Goal: Communication & Community: Answer question/provide support

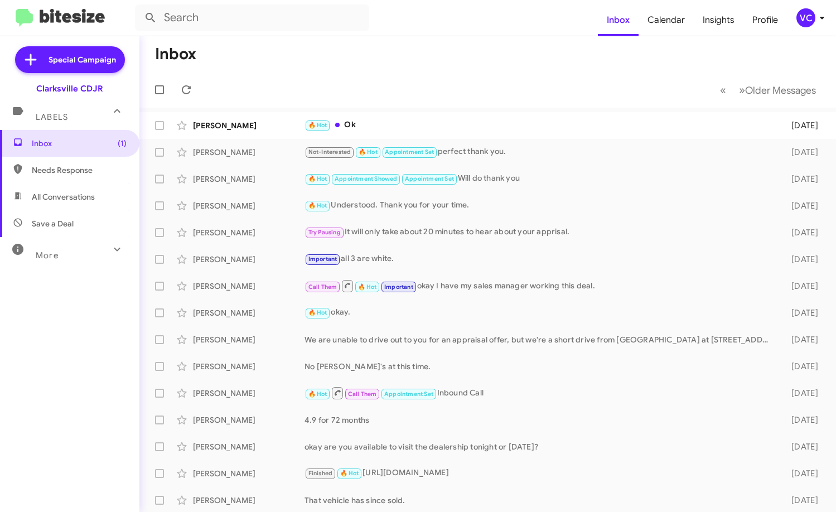
click at [377, 36] on mat-toolbar-row "Inbox" at bounding box center [487, 54] width 697 height 36
click at [257, 124] on div "[PERSON_NAME]" at bounding box center [249, 125] width 112 height 11
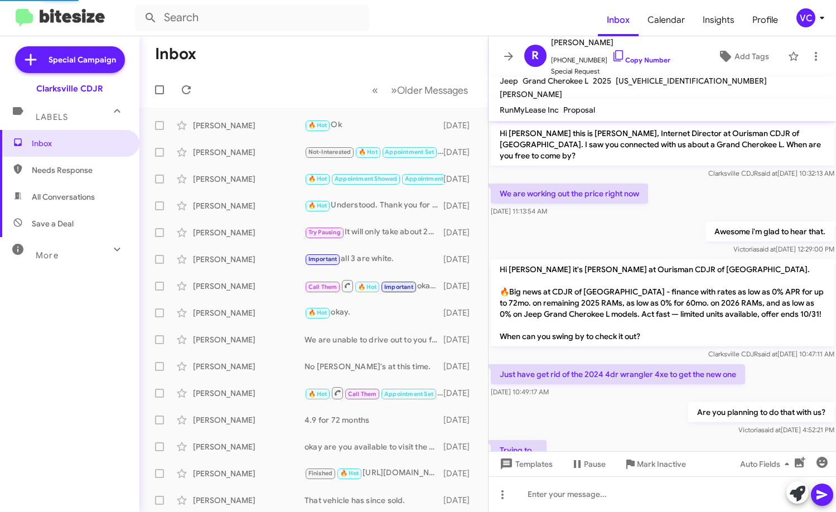
scroll to position [196, 0]
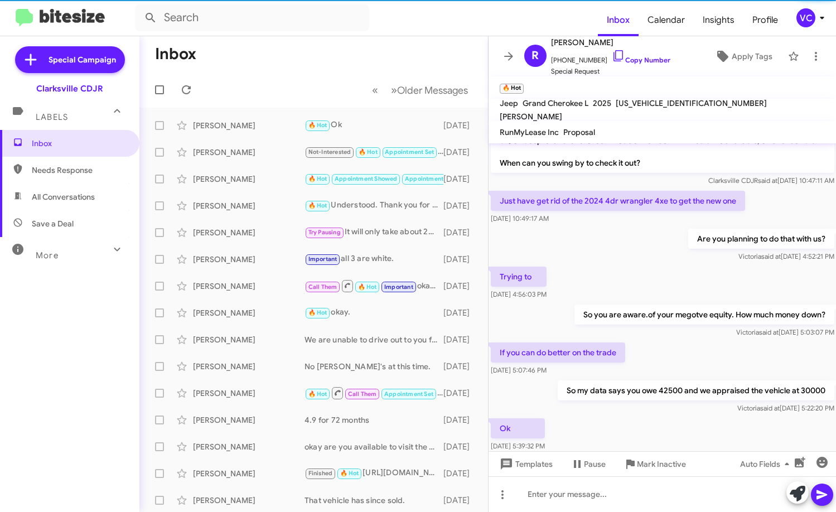
drag, startPoint x: 684, startPoint y: 318, endPoint x: 704, endPoint y: 357, distance: 43.6
click at [687, 327] on div "[PERSON_NAME] said at [DATE] 5:03:07 PM" at bounding box center [704, 332] width 260 height 11
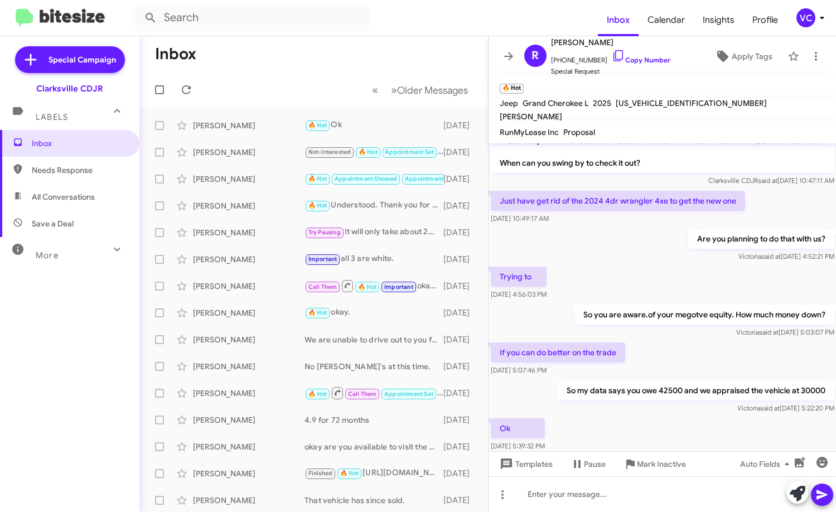
click at [683, 436] on div "Ok [DATE] 5:39:32 PM" at bounding box center [663, 435] width 348 height 38
click at [690, 327] on div "[PERSON_NAME] said at [DATE] 5:03:07 PM" at bounding box center [704, 332] width 260 height 11
click at [675, 421] on div "Ok [DATE] 5:39:32 PM" at bounding box center [663, 435] width 348 height 38
click at [691, 340] on div "If you can do better on the trade [DATE] 5:07:46 PM" at bounding box center [663, 359] width 348 height 38
click at [652, 404] on div "So my data says you owe 42500 and we appraised the vehicle at 30000 Victoria sa…" at bounding box center [663, 397] width 348 height 38
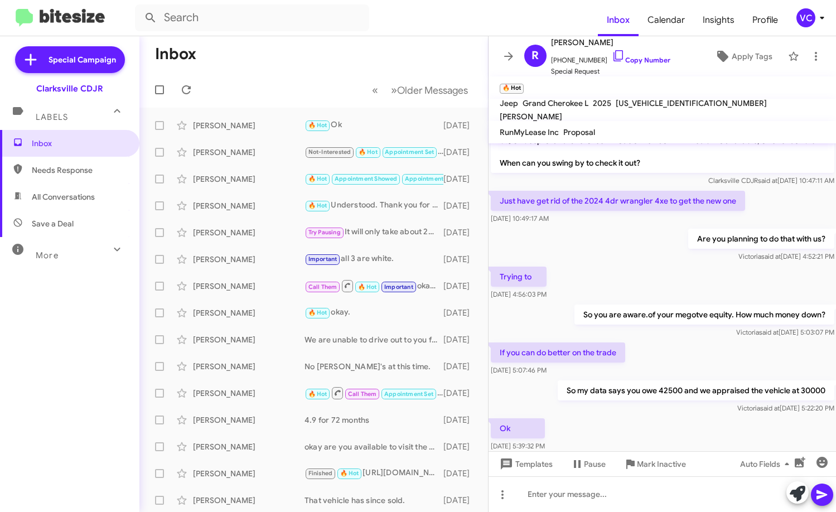
click at [665, 416] on div "Ok [DATE] 5:39:32 PM" at bounding box center [663, 435] width 348 height 38
click at [679, 356] on div "If you can do better on the trade [DATE] 5:07:46 PM" at bounding box center [663, 359] width 348 height 38
click at [684, 427] on div "Ok [DATE] 5:39:32 PM" at bounding box center [663, 435] width 348 height 38
drag, startPoint x: 701, startPoint y: 331, endPoint x: 695, endPoint y: 320, distance: 12.7
click at [700, 340] on div "If you can do better on the trade [DATE] 5:07:46 PM" at bounding box center [663, 359] width 348 height 38
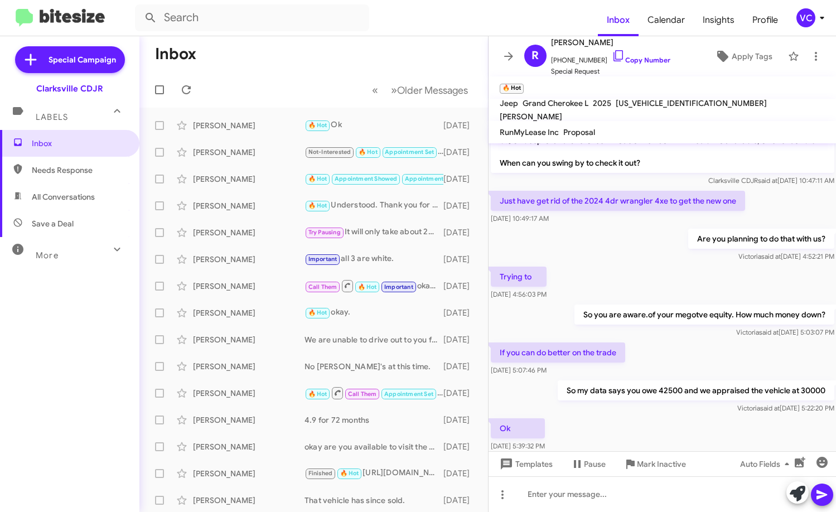
click at [604, 241] on div "Are you planning to do that with us? [PERSON_NAME] said at [DATE] 4:52:21 PM" at bounding box center [663, 245] width 348 height 38
drag, startPoint x: 326, startPoint y: 66, endPoint x: 431, endPoint y: 3, distance: 122.6
click at [327, 62] on mat-toolbar-row "Inbox" at bounding box center [313, 54] width 349 height 36
click at [656, 275] on div "Trying to [DATE] 4:56:03 PM" at bounding box center [663, 283] width 348 height 38
click at [309, 105] on mat-toolbar-row "« Previous » Next Older Messages" at bounding box center [313, 90] width 349 height 36
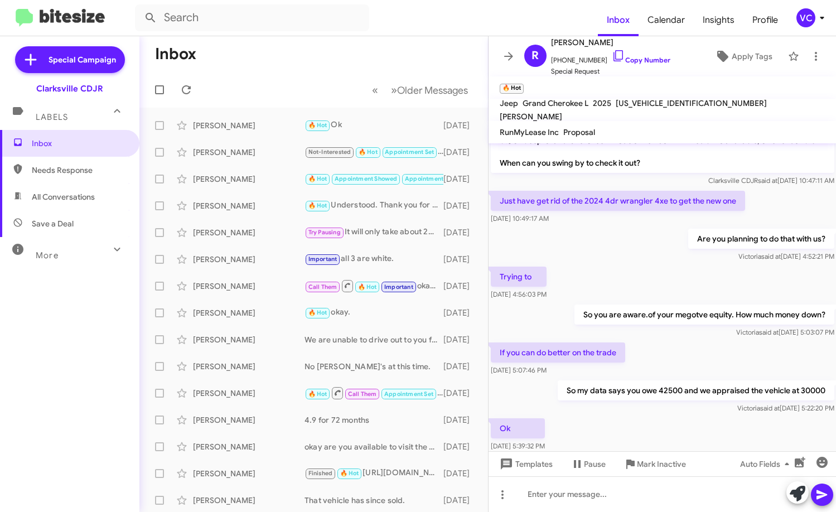
click at [77, 180] on span "Needs Response" at bounding box center [69, 170] width 139 height 27
type input "in:needs-response"
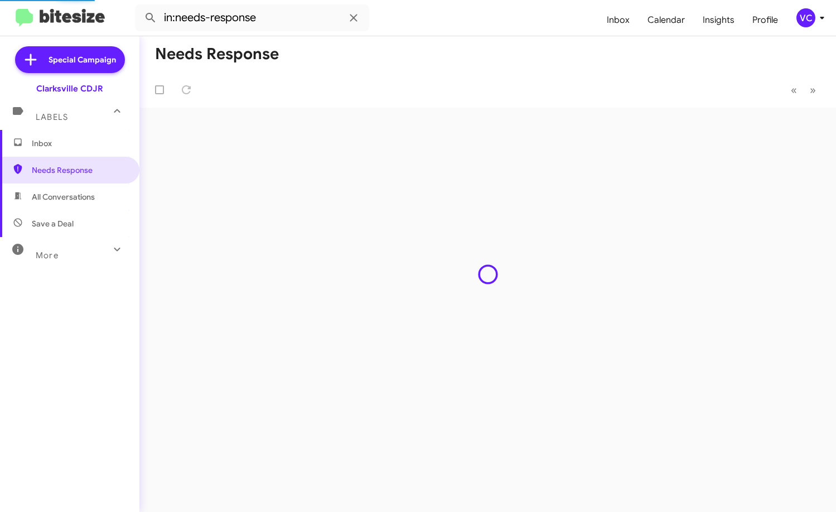
click at [529, 59] on mat-toolbar-row "Needs Response" at bounding box center [487, 54] width 697 height 36
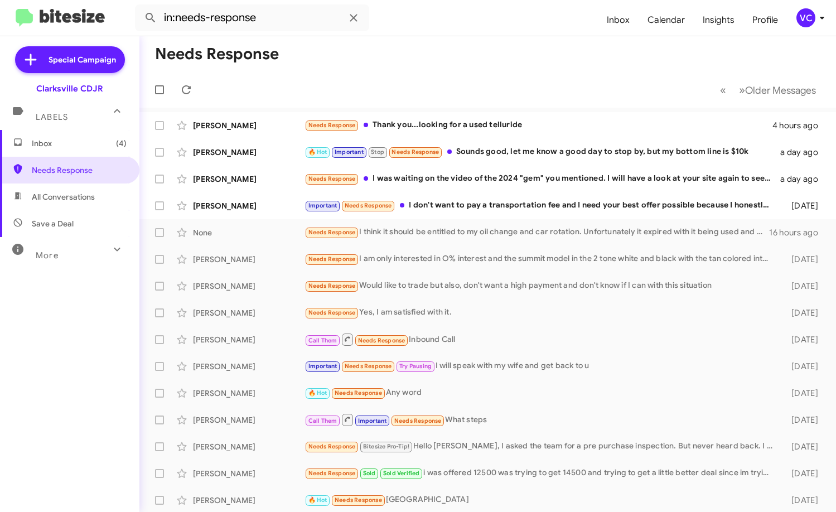
click at [528, 60] on mat-toolbar-row "Needs Response" at bounding box center [487, 54] width 697 height 36
click at [520, 60] on mat-toolbar-row "Needs Response" at bounding box center [487, 54] width 697 height 36
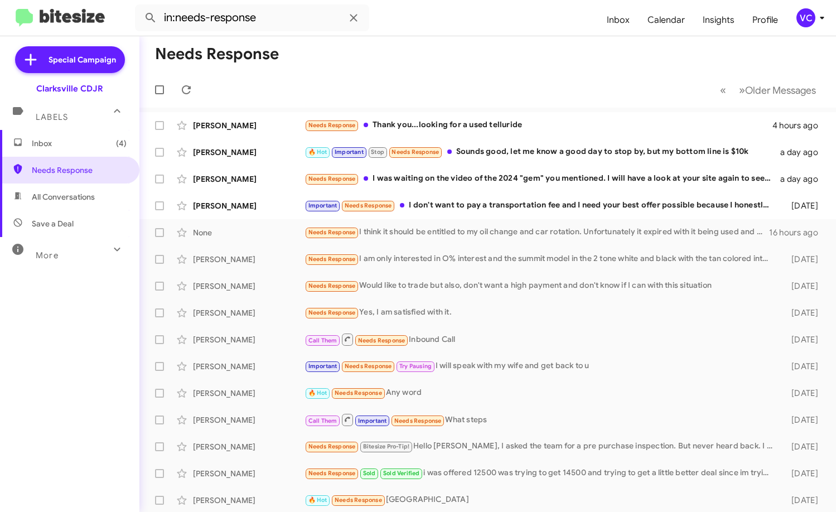
click at [480, 60] on mat-toolbar-row "Needs Response" at bounding box center [487, 54] width 697 height 36
click at [482, 42] on mat-toolbar-row "Needs Response" at bounding box center [487, 54] width 697 height 36
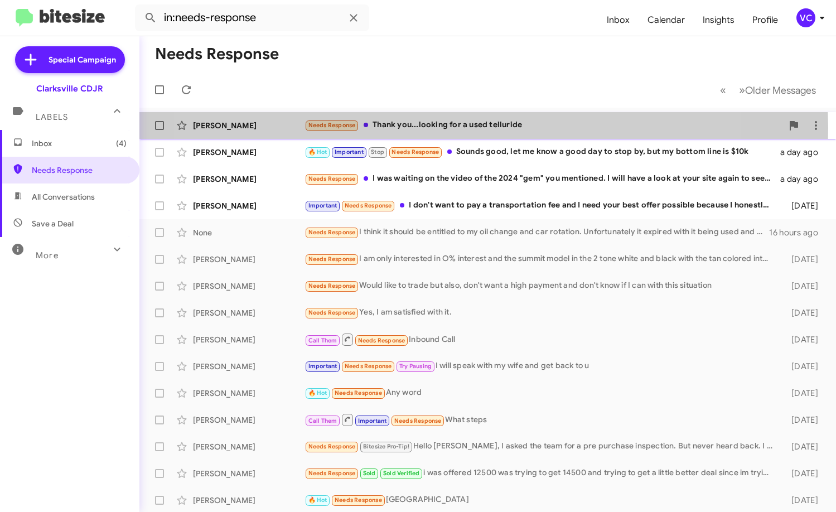
click at [430, 128] on div "Needs Response Thank you...looking for a used telluride" at bounding box center [543, 125] width 478 height 13
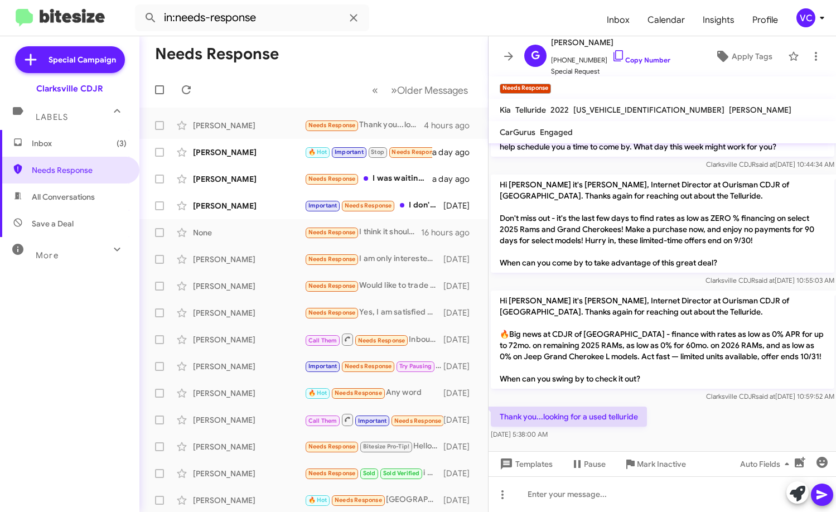
scroll to position [215, 0]
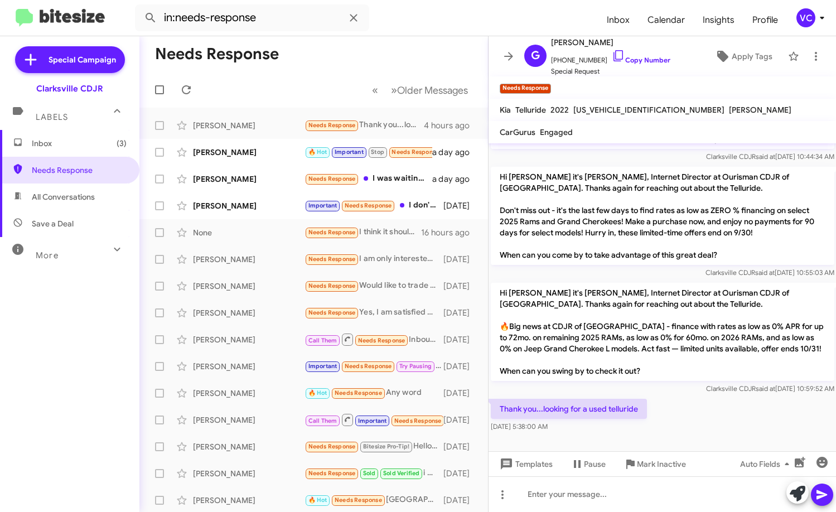
click at [719, 419] on div "Thank you...looking for a used telluride [DATE] 5:38:00 AM" at bounding box center [663, 415] width 348 height 38
click at [535, 505] on div at bounding box center [663, 494] width 348 height 36
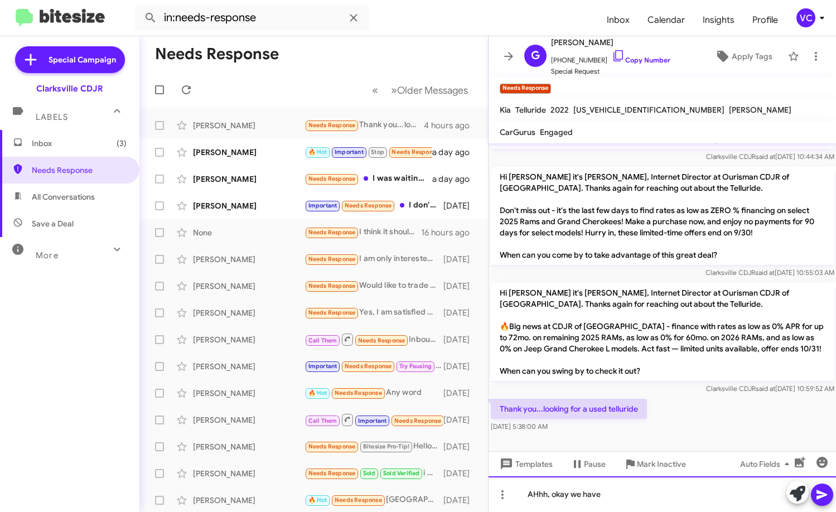
drag, startPoint x: 632, startPoint y: 507, endPoint x: 639, endPoint y: 501, distance: 9.5
click at [632, 507] on div "AHhh, okay we have" at bounding box center [663, 494] width 348 height 36
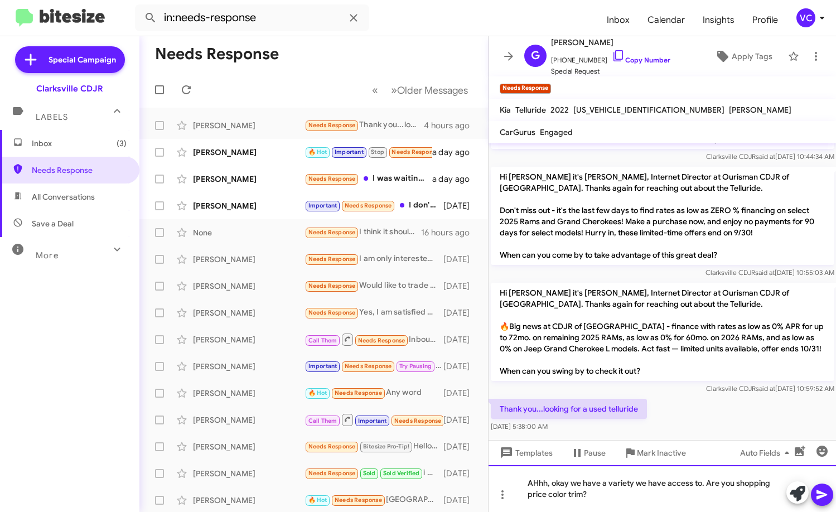
click at [634, 496] on div "AHhh, okay we have a variety we have access to. Are you shopping price color tr…" at bounding box center [663, 488] width 348 height 47
click at [819, 496] on icon at bounding box center [821, 494] width 11 height 9
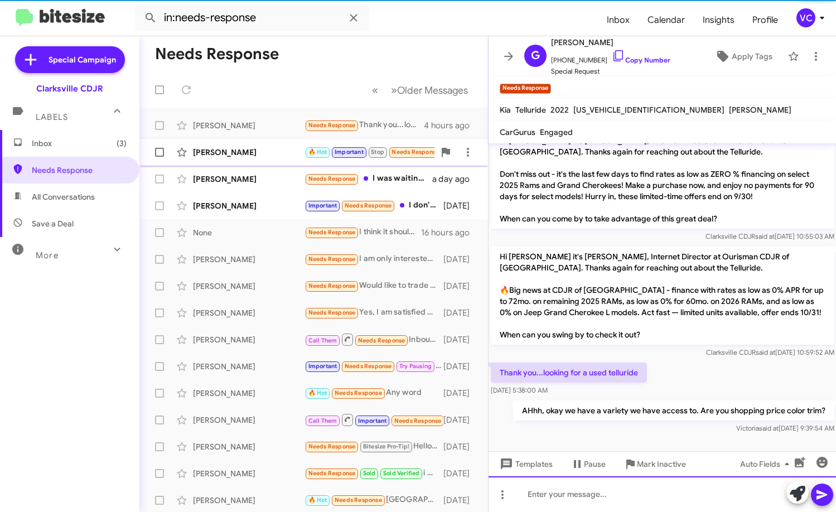
scroll to position [256, 0]
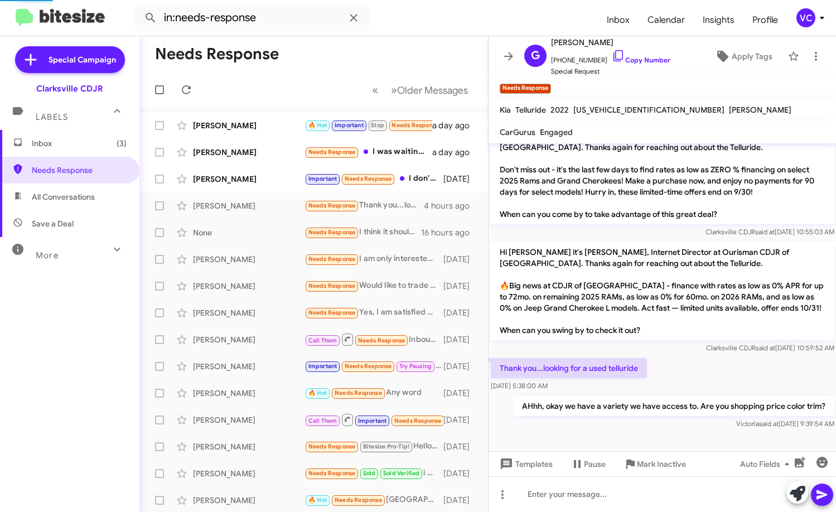
click at [245, 153] on div "[PERSON_NAME]" at bounding box center [249, 152] width 112 height 11
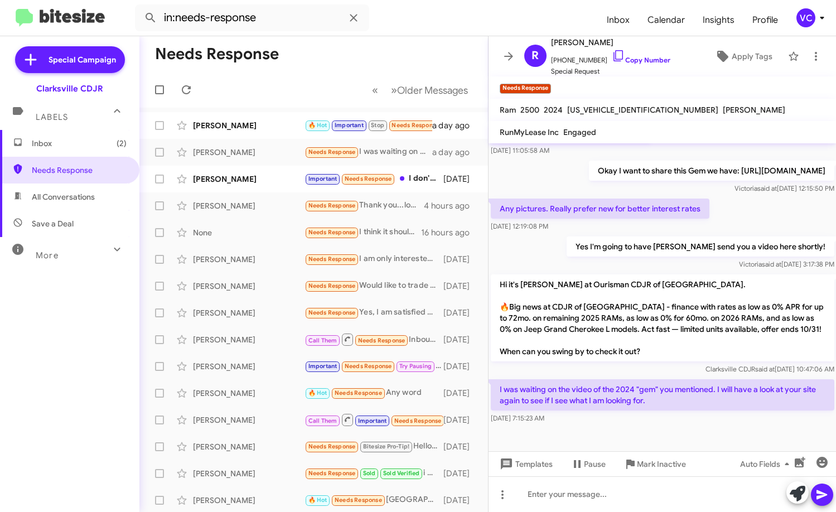
scroll to position [270, 0]
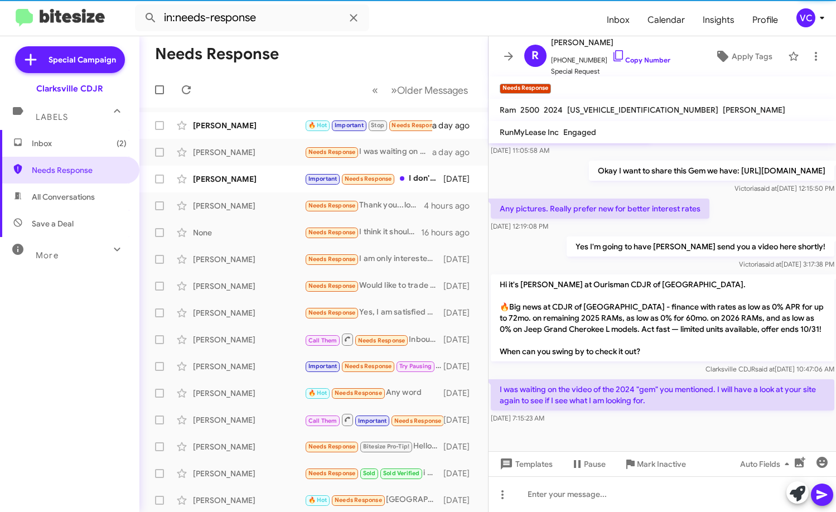
click at [668, 424] on div "I was waiting on the video of the 2024 "gem" you mentioned. I will have a look …" at bounding box center [663, 401] width 348 height 49
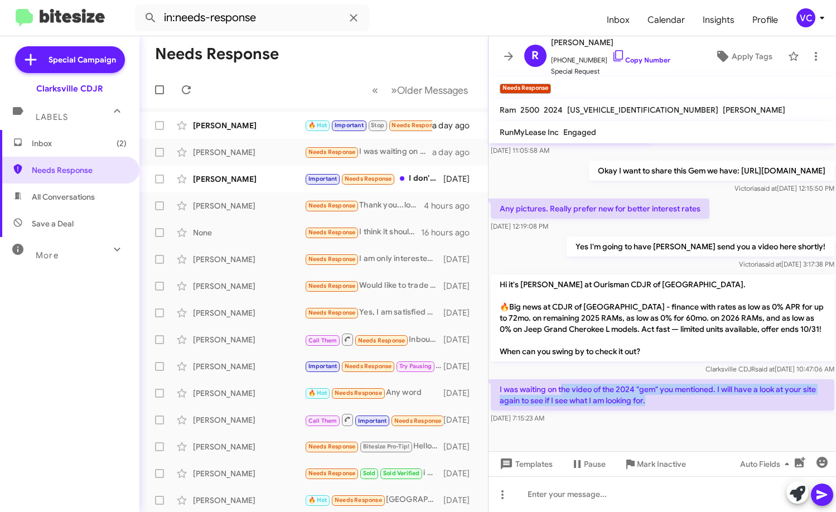
drag, startPoint x: 636, startPoint y: 388, endPoint x: 715, endPoint y: 395, distance: 79.5
click at [704, 395] on p "I was waiting on the video of the 2024 "gem" you mentioned. I will have a look …" at bounding box center [663, 394] width 344 height 31
click at [715, 414] on div "[DATE] 7:15:23 AM" at bounding box center [663, 418] width 344 height 11
click at [714, 418] on div "[DATE] 7:15:23 AM" at bounding box center [663, 418] width 344 height 11
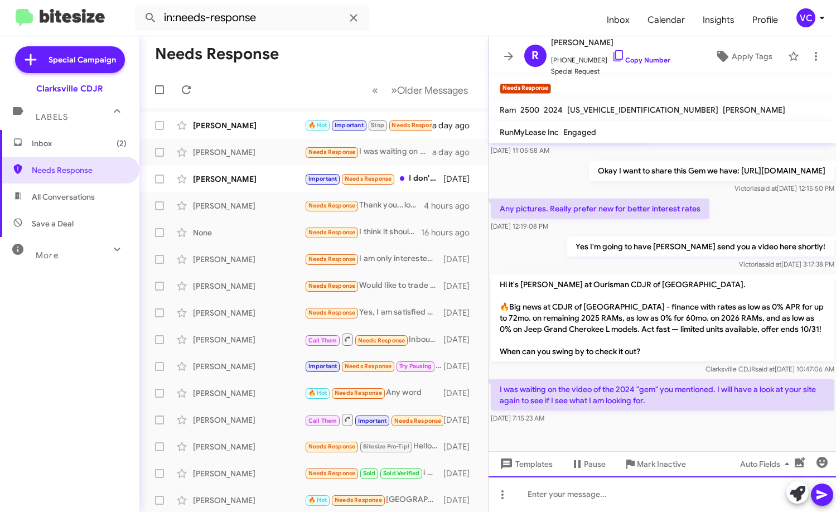
click at [582, 497] on div at bounding box center [663, 494] width 348 height 36
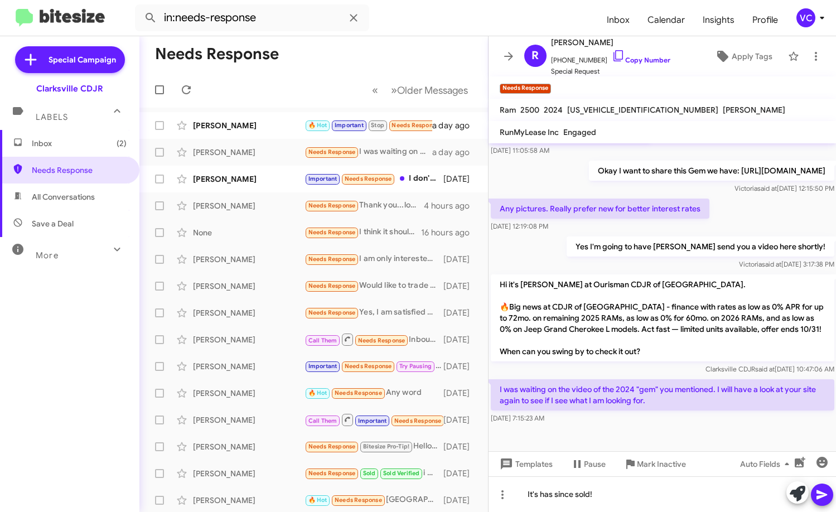
click at [821, 492] on icon at bounding box center [821, 494] width 11 height 9
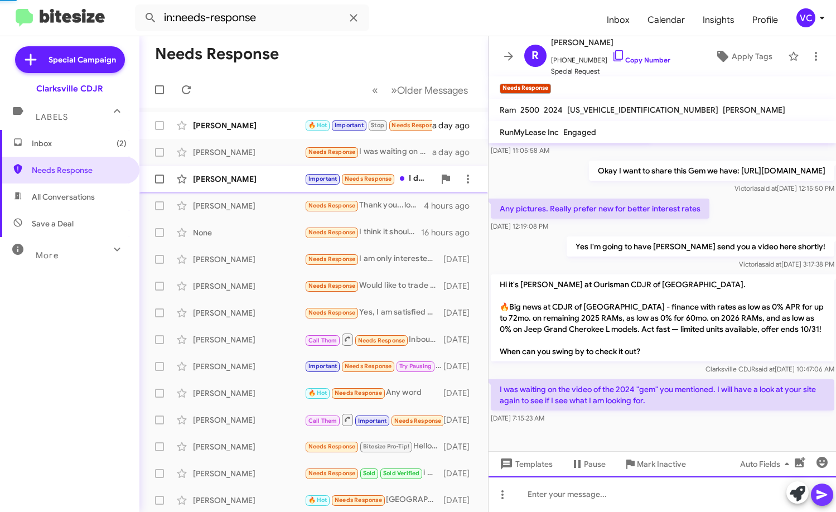
scroll to position [0, 0]
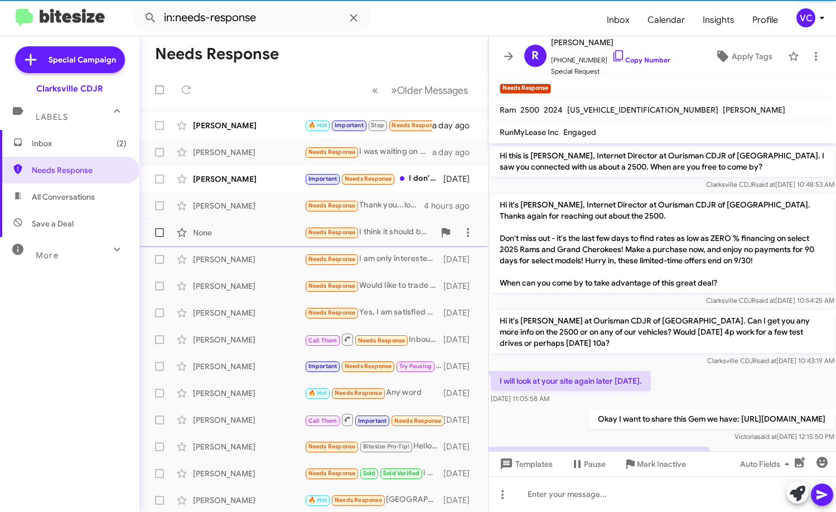
click at [243, 227] on div "None" at bounding box center [249, 232] width 112 height 11
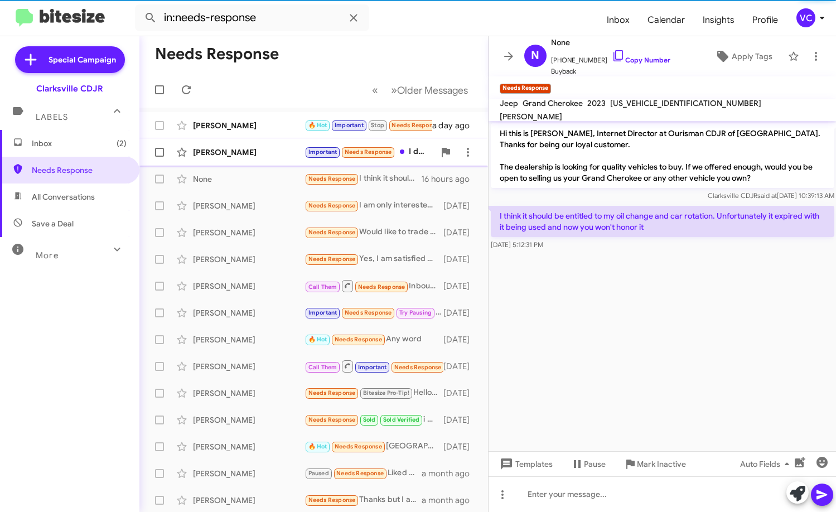
click at [293, 153] on div "[PERSON_NAME]" at bounding box center [249, 152] width 112 height 11
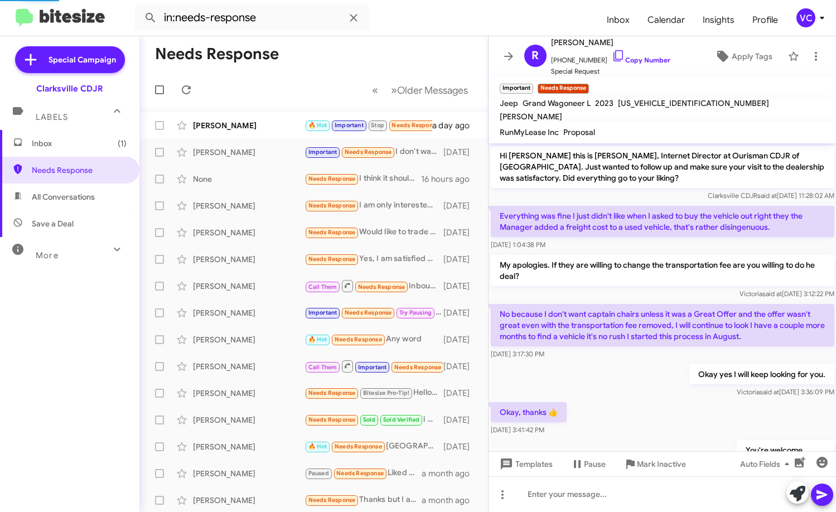
scroll to position [592, 0]
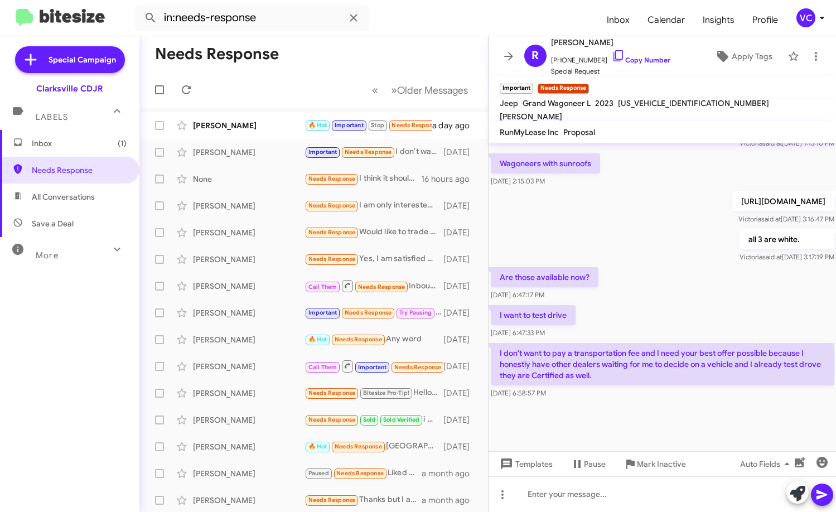
click at [681, 262] on div "all 3 are white. [PERSON_NAME] said at [DATE] 3:17:19 PM" at bounding box center [663, 246] width 348 height 38
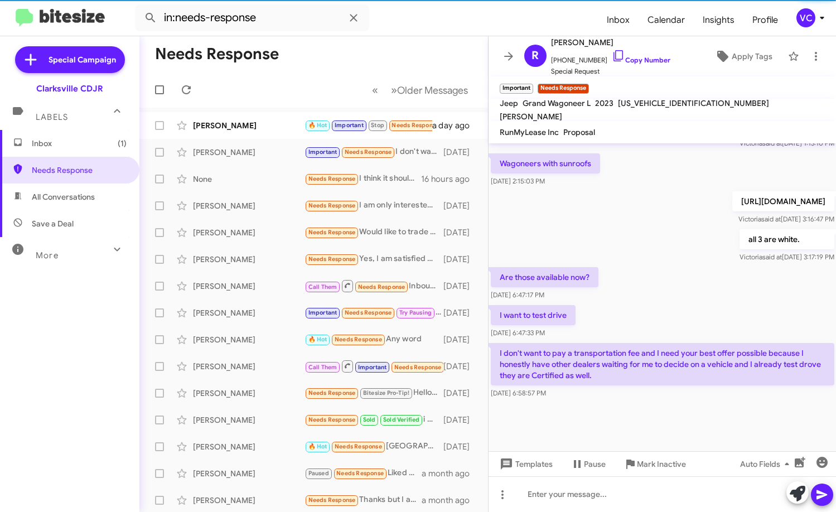
drag, startPoint x: 568, startPoint y: 242, endPoint x: 690, endPoint y: 269, distance: 124.5
click at [569, 242] on div "all 3 are white. [PERSON_NAME] said at [DATE] 3:17:19 PM" at bounding box center [663, 246] width 348 height 38
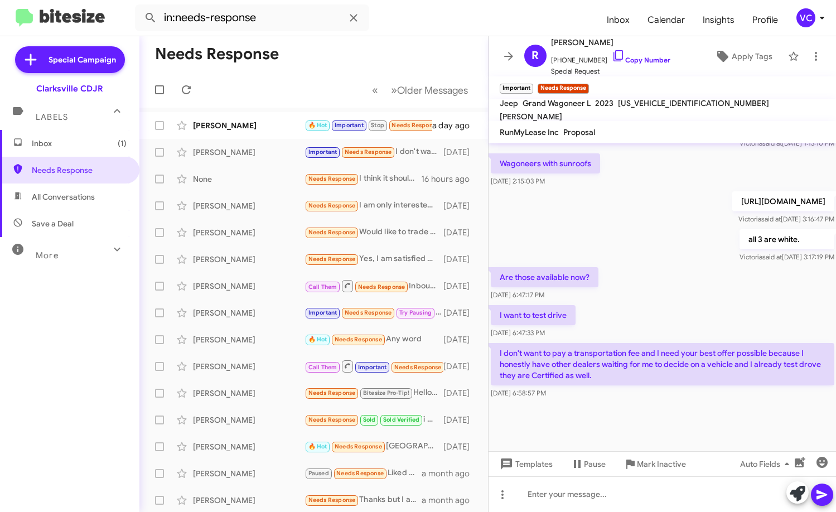
click at [702, 283] on div "Are those available now? [DATE] 6:47:17 PM" at bounding box center [663, 284] width 348 height 38
click at [703, 284] on div "Are those available now? [DATE] 6:47:17 PM" at bounding box center [663, 284] width 348 height 38
click at [732, 204] on p "[URL][DOMAIN_NAME]" at bounding box center [783, 201] width 102 height 20
drag, startPoint x: 643, startPoint y: 274, endPoint x: 647, endPoint y: 278, distance: 5.9
click at [645, 274] on div "Are those available now? [DATE] 6:47:17 PM" at bounding box center [663, 284] width 348 height 38
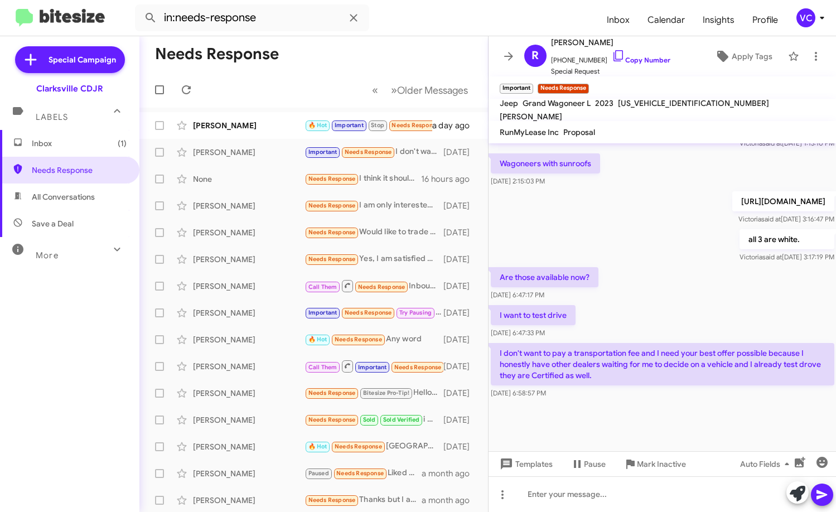
click at [646, 291] on div "Are those available now? [DATE] 6:47:17 PM" at bounding box center [663, 284] width 348 height 38
click at [647, 292] on div "Are those available now? [DATE] 6:47:17 PM" at bounding box center [663, 284] width 348 height 38
click at [627, 328] on div "I want to test drive [DATE] 6:47:33 PM" at bounding box center [663, 322] width 348 height 38
click at [688, 305] on div "I want to test drive [DATE] 6:47:33 PM" at bounding box center [663, 322] width 348 height 38
click at [594, 510] on div at bounding box center [663, 494] width 348 height 36
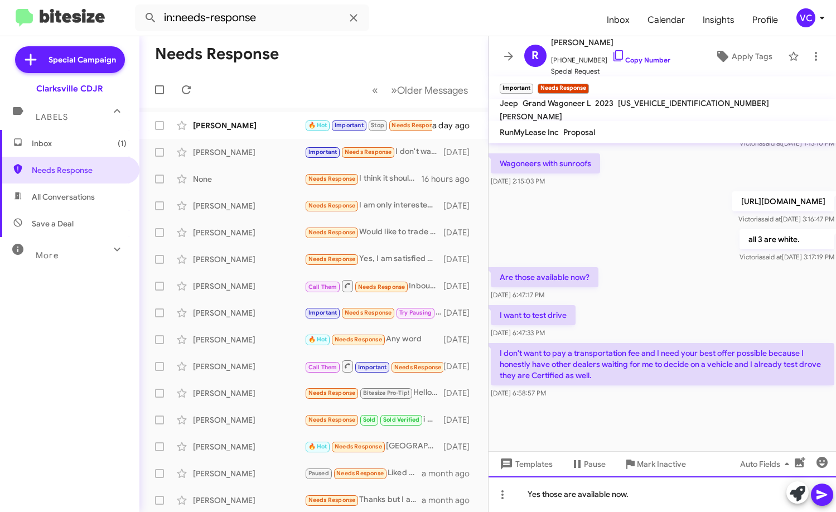
click at [668, 501] on div "Yes those are available now." at bounding box center [663, 494] width 348 height 36
click at [657, 501] on div "Yes those are available now." at bounding box center [663, 494] width 348 height 36
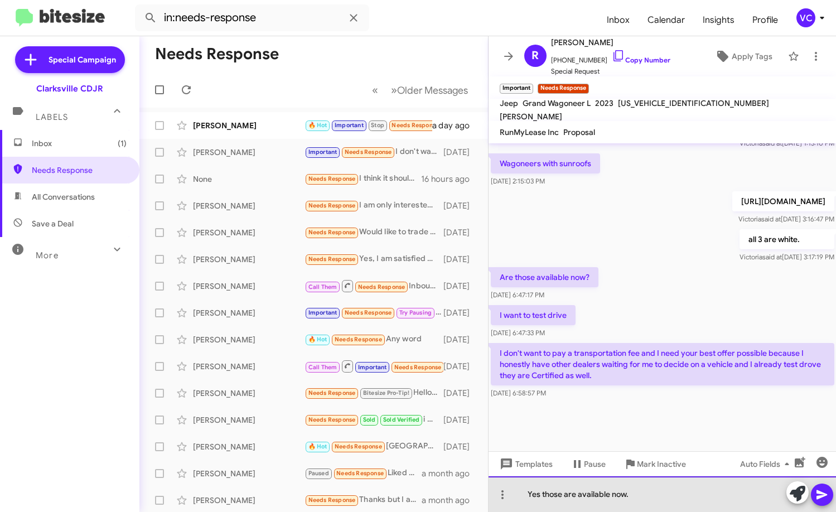
click at [668, 491] on div "Yes those are available now." at bounding box center [663, 494] width 348 height 36
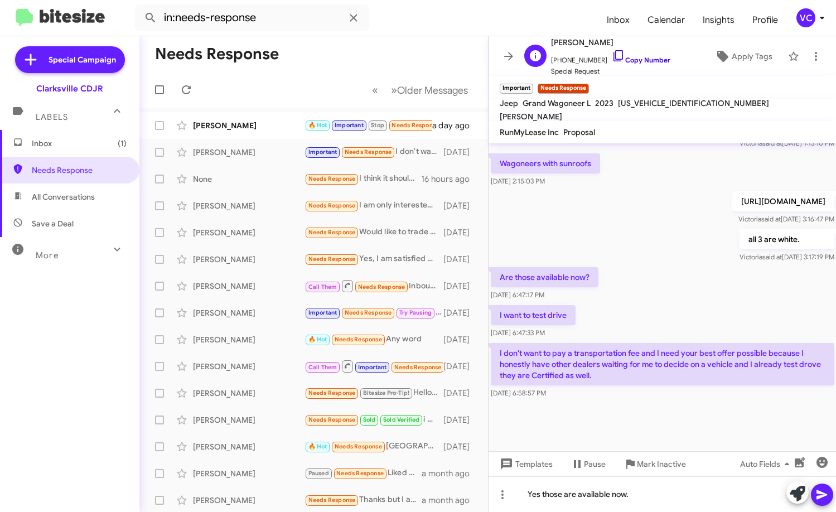
click at [652, 58] on link "Copy Number" at bounding box center [641, 60] width 59 height 8
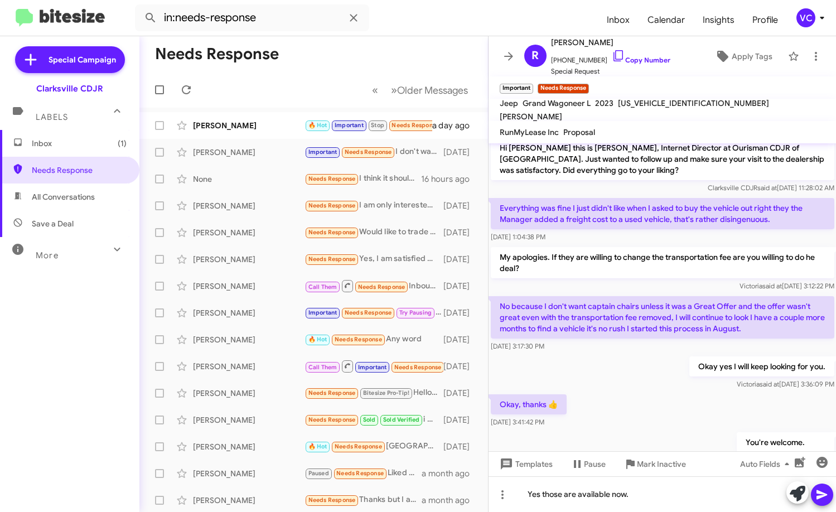
scroll to position [0, 0]
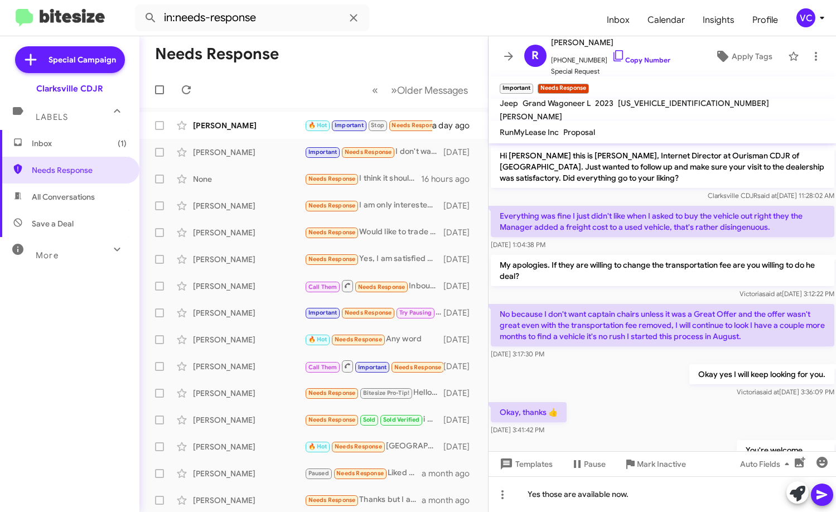
click at [637, 374] on div "Okay yes I will keep looking for you. [PERSON_NAME] said at [DATE] 3:36:09 PM" at bounding box center [663, 381] width 348 height 38
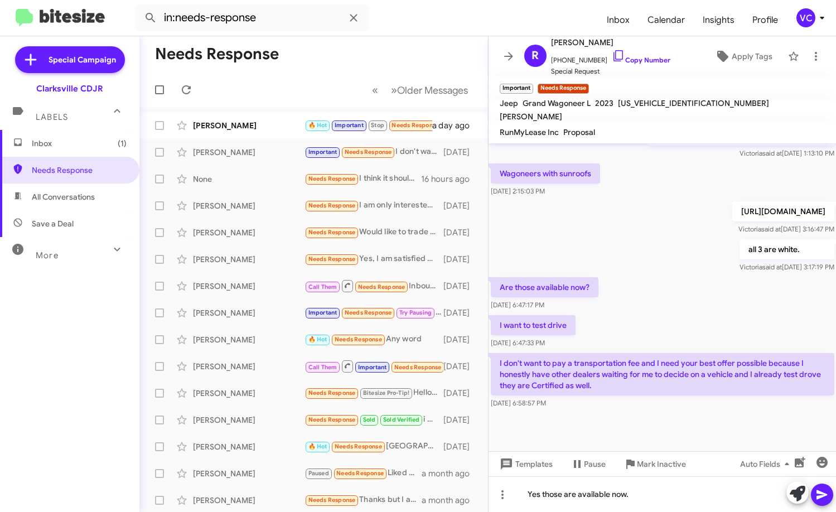
scroll to position [592, 0]
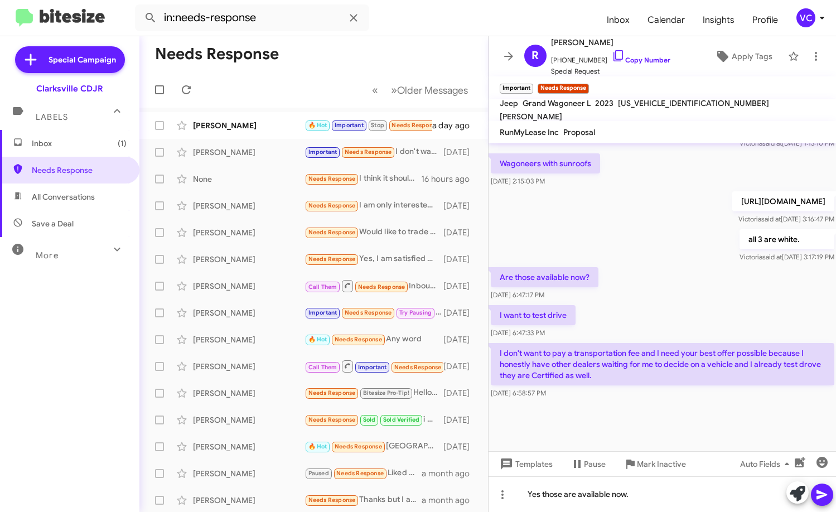
click at [656, 302] on div "Are those available now? [DATE] 6:47:17 PM" at bounding box center [663, 284] width 348 height 38
click at [668, 494] on div "Yes those are available now." at bounding box center [663, 494] width 348 height 36
click at [671, 286] on div "Are those available now? [DATE] 6:47:17 PM" at bounding box center [663, 284] width 348 height 38
drag, startPoint x: 532, startPoint y: 333, endPoint x: 575, endPoint y: 327, distance: 43.4
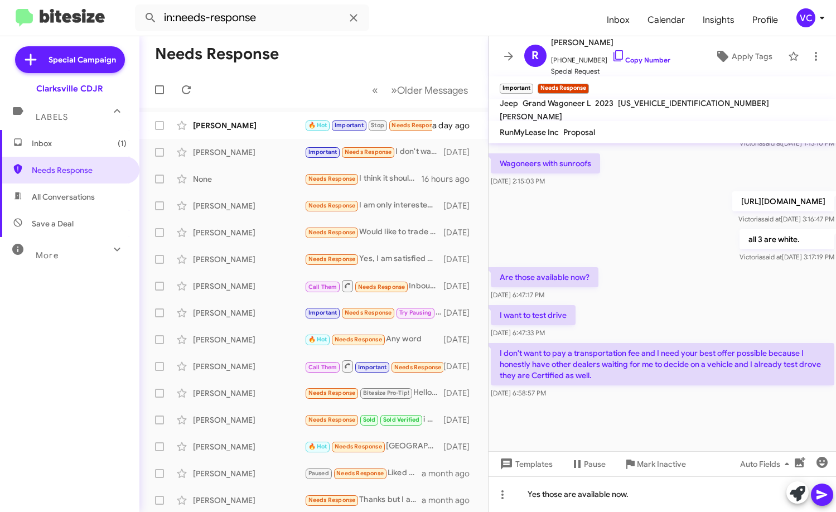
click at [575, 327] on div "[DATE] 6:47:33 PM" at bounding box center [533, 332] width 85 height 11
click at [625, 322] on div "I want to test drive [DATE] 6:47:33 PM" at bounding box center [663, 322] width 348 height 38
click at [639, 429] on div at bounding box center [663, 426] width 348 height 50
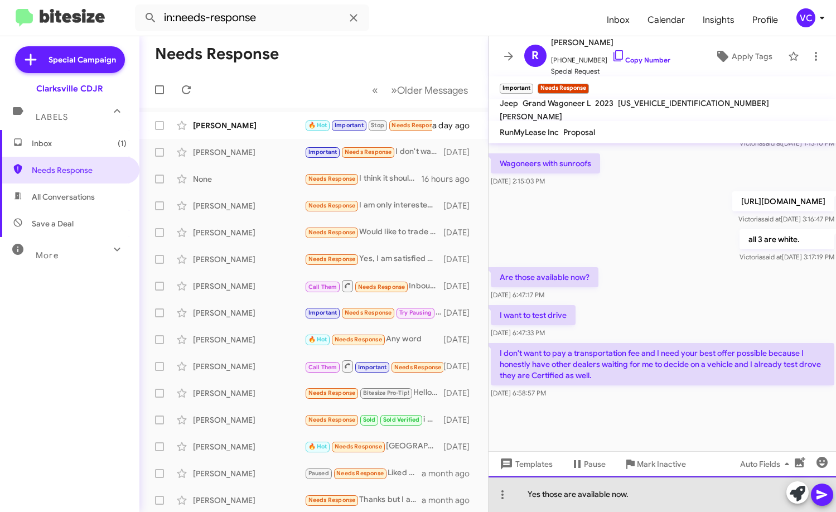
click at [653, 499] on div "Yes those are available now." at bounding box center [663, 494] width 348 height 36
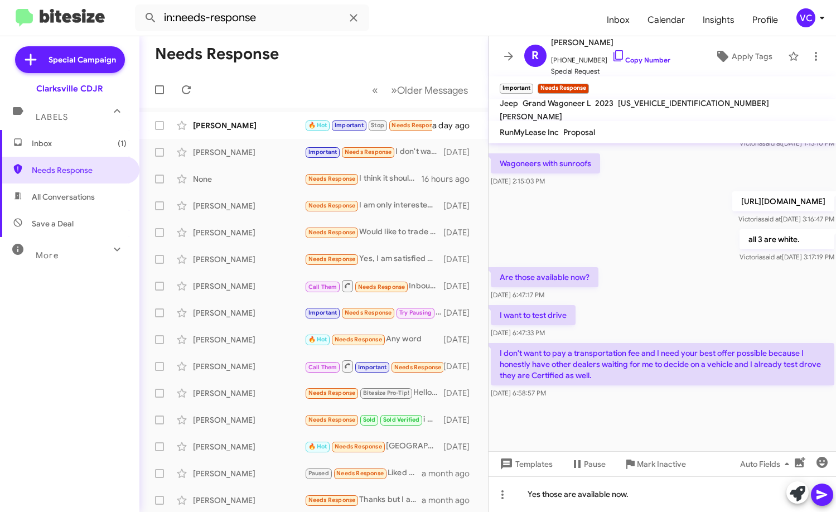
click at [698, 425] on div at bounding box center [663, 426] width 348 height 50
click at [685, 299] on div "Are those available now? [DATE] 6:47:17 PM" at bounding box center [663, 284] width 348 height 38
click at [703, 399] on div "I don't want to pay a transportation fee and I need your best offer possible be…" at bounding box center [663, 371] width 348 height 60
click at [698, 495] on div "Yes those are available now." at bounding box center [663, 494] width 348 height 36
click at [674, 499] on div "Yes those are available now." at bounding box center [663, 494] width 348 height 36
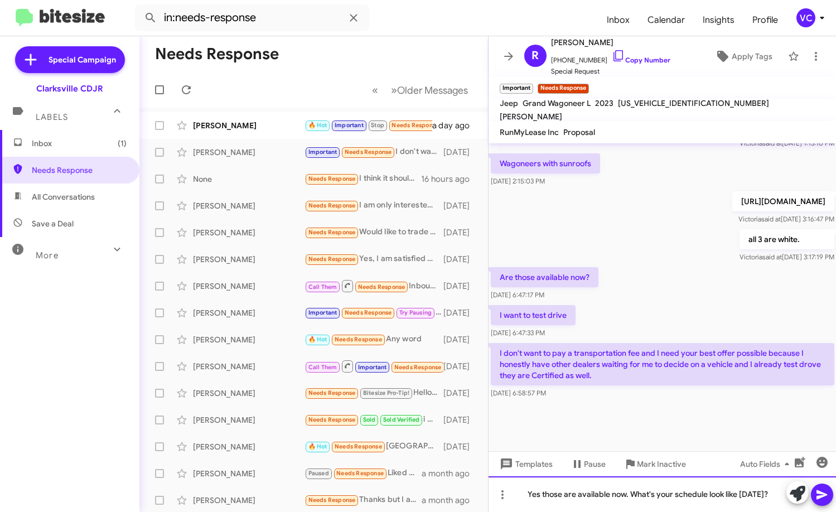
click at [772, 492] on div "Yes those are available now. What's your schedule look like [DATE]?" at bounding box center [663, 494] width 348 height 36
click at [823, 498] on icon at bounding box center [821, 494] width 13 height 13
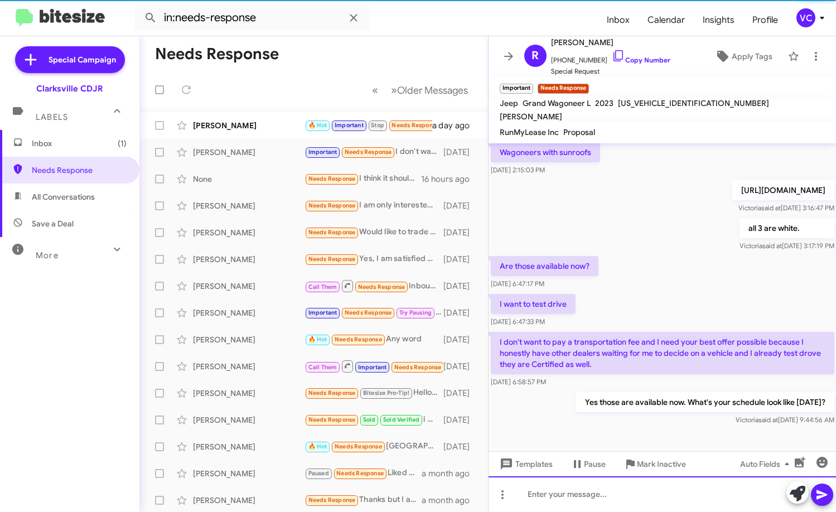
scroll to position [0, 0]
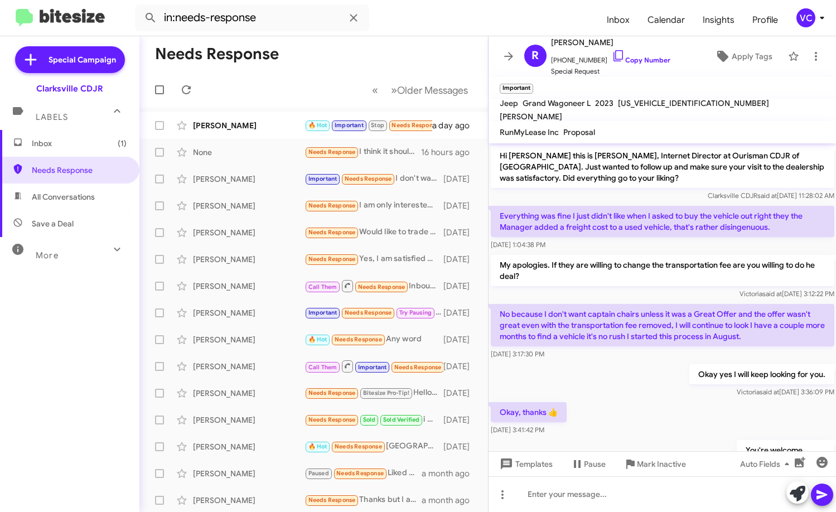
drag, startPoint x: 674, startPoint y: 331, endPoint x: 673, endPoint y: 344, distance: 12.9
click at [674, 331] on p "No because I don't want captain chairs unless it was a Great Offer and the offe…" at bounding box center [663, 325] width 344 height 42
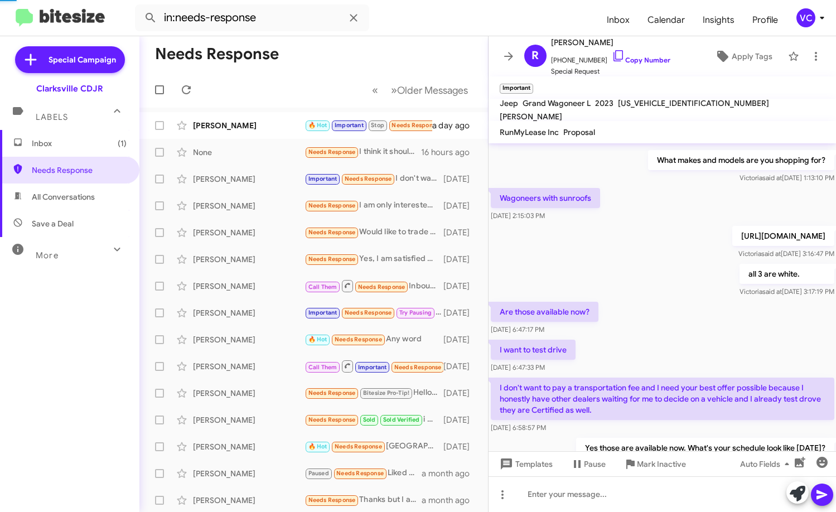
scroll to position [633, 0]
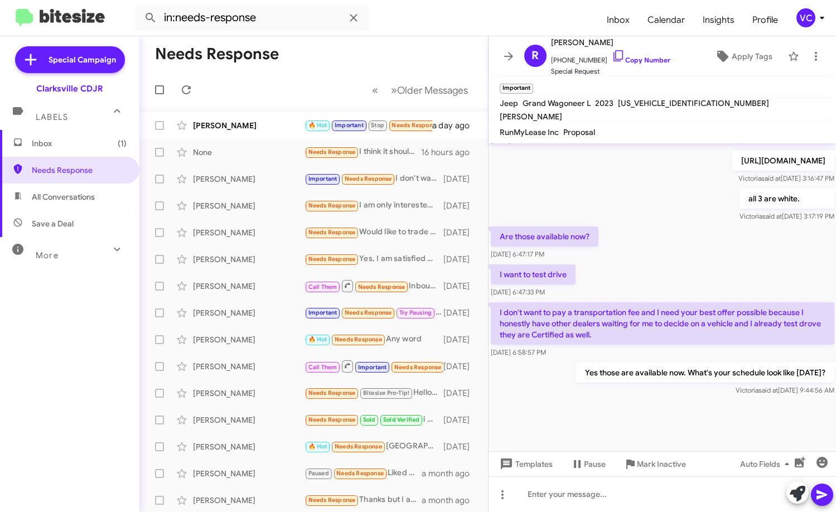
click at [612, 402] on div at bounding box center [663, 424] width 348 height 53
click at [672, 244] on div "Are those available now? [DATE] 6:47:17 PM" at bounding box center [663, 243] width 348 height 38
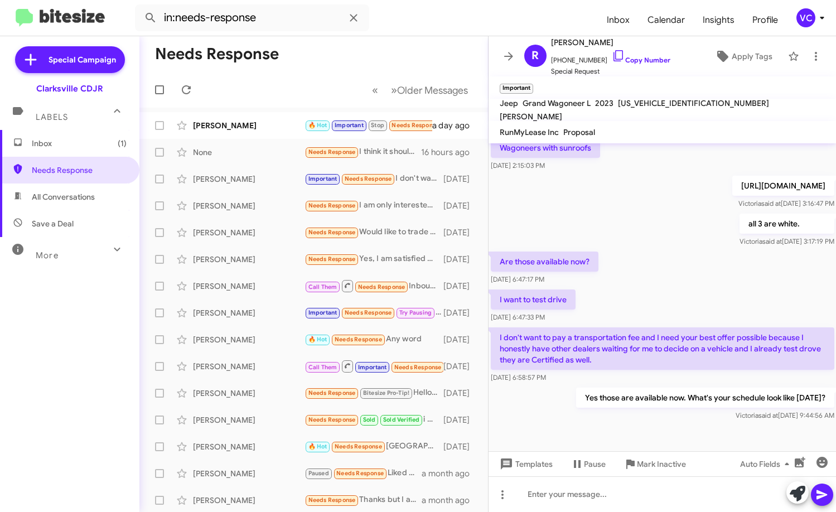
scroll to position [466, 0]
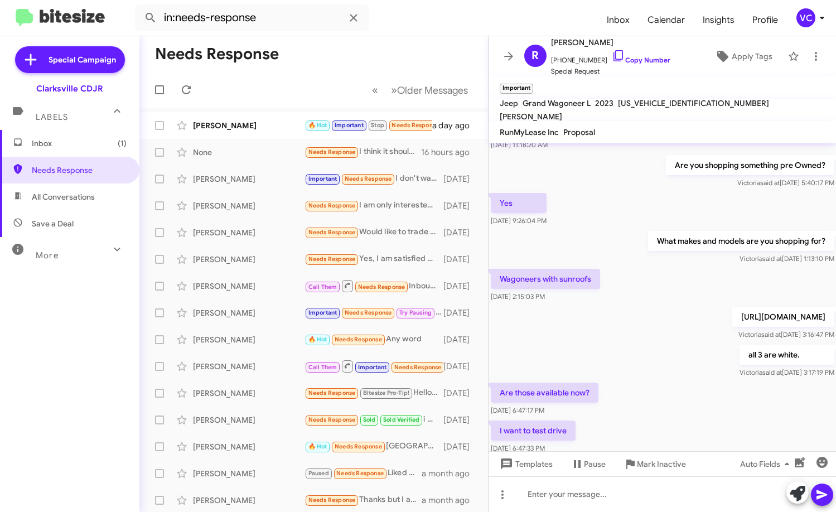
click at [658, 274] on div "Wagoneers with sunroofs [DATE] 2:15:03 PM" at bounding box center [663, 286] width 348 height 38
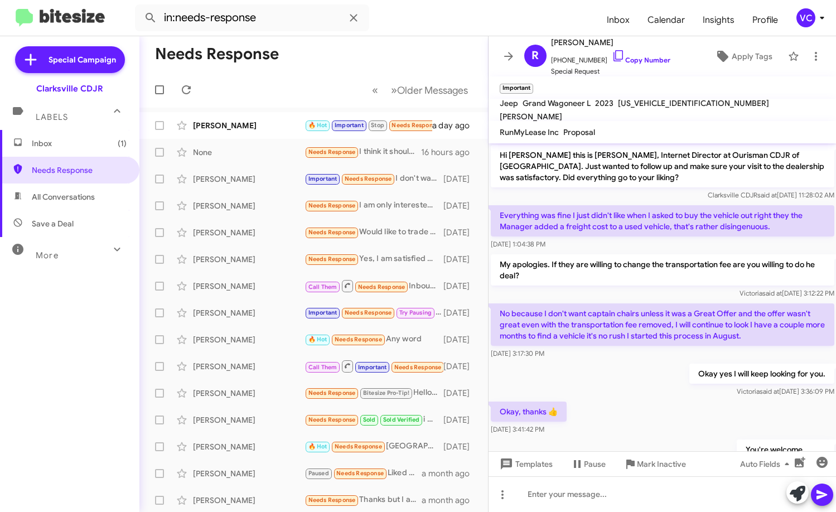
scroll to position [0, 0]
click at [631, 399] on div "Okay yes I will keep looking for you. [PERSON_NAME] said at [DATE] 3:36:09 PM" at bounding box center [663, 381] width 348 height 38
click at [643, 56] on link "Copy Number" at bounding box center [641, 60] width 59 height 8
click at [663, 390] on div "Okay yes I will keep looking for you. [PERSON_NAME] said at [DATE] 3:36:09 PM" at bounding box center [663, 381] width 348 height 38
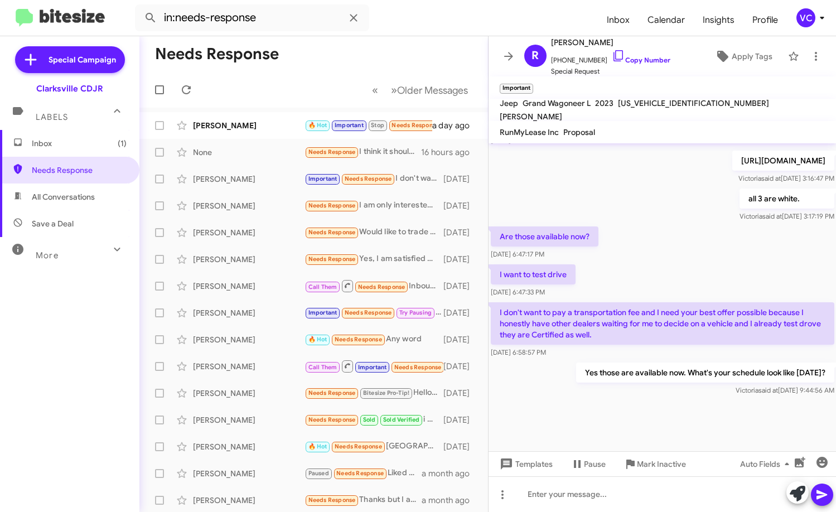
scroll to position [633, 0]
drag, startPoint x: 546, startPoint y: 412, endPoint x: 610, endPoint y: 311, distance: 118.8
click at [544, 412] on div at bounding box center [663, 424] width 348 height 53
drag, startPoint x: 631, startPoint y: 280, endPoint x: 632, endPoint y: 248, distance: 31.8
click at [632, 278] on div "I want to test drive [DATE] 6:47:33 PM" at bounding box center [663, 281] width 348 height 38
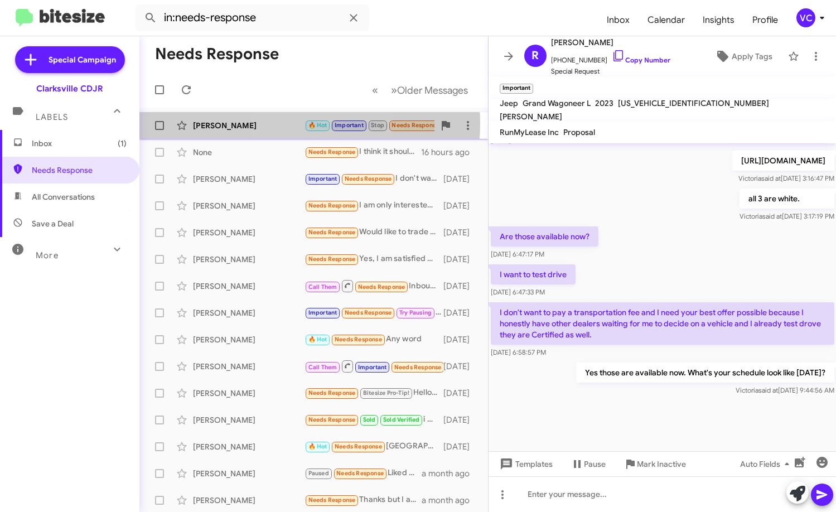
drag, startPoint x: 294, startPoint y: 123, endPoint x: 315, endPoint y: 128, distance: 20.6
click at [294, 123] on div "[PERSON_NAME]" at bounding box center [249, 125] width 112 height 11
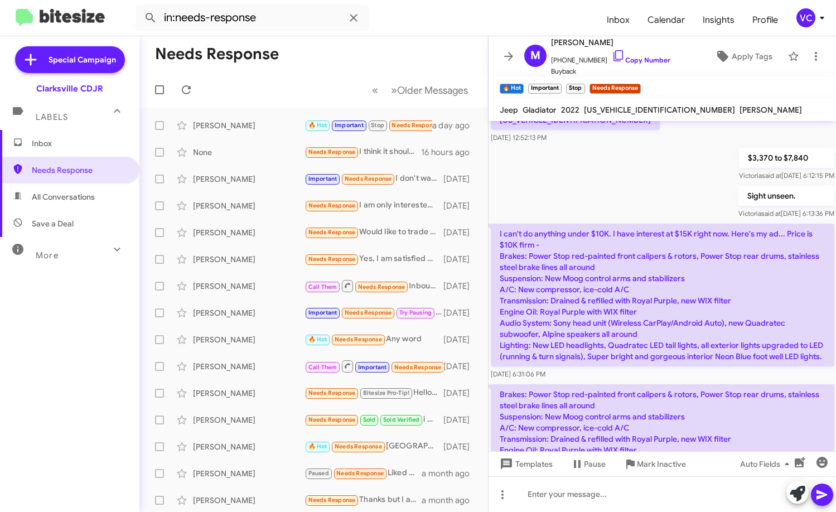
scroll to position [1821, 0]
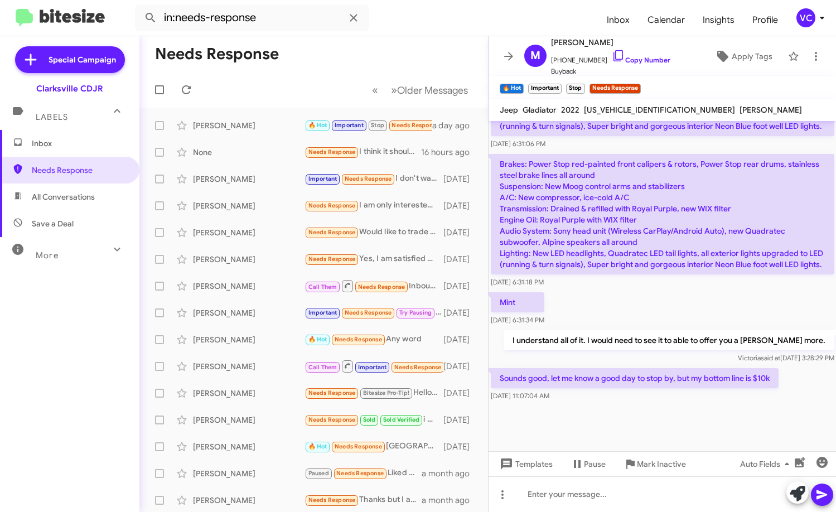
click at [700, 404] on div at bounding box center [663, 455] width 348 height 103
click at [683, 290] on div "Mint [DATE] 6:31:34 PM" at bounding box center [663, 309] width 348 height 38
click at [690, 404] on div at bounding box center [663, 455] width 348 height 103
click at [691, 290] on div "Mint [DATE] 6:31:34 PM" at bounding box center [663, 309] width 348 height 38
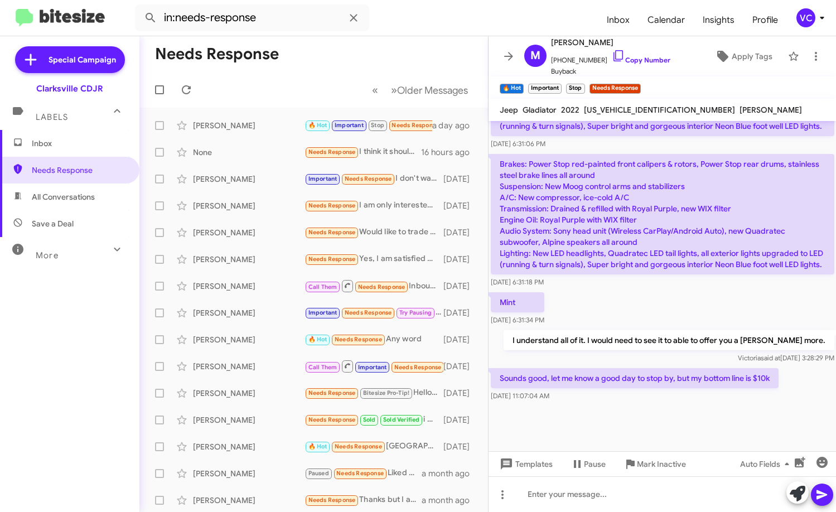
click at [647, 404] on div at bounding box center [663, 455] width 348 height 103
click at [650, 404] on div at bounding box center [663, 455] width 348 height 103
click at [651, 404] on div at bounding box center [663, 455] width 348 height 103
click at [666, 404] on div at bounding box center [663, 455] width 348 height 103
click at [669, 404] on div at bounding box center [663, 455] width 348 height 103
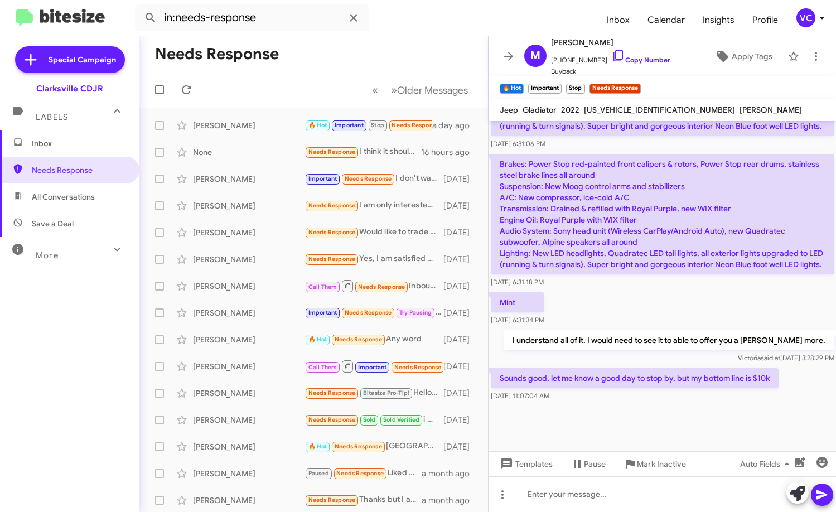
click at [670, 404] on div at bounding box center [663, 455] width 348 height 103
click at [592, 501] on div at bounding box center [663, 494] width 348 height 36
drag, startPoint x: 539, startPoint y: 502, endPoint x: 601, endPoint y: 231, distance: 277.5
click at [597, 219] on div "Brakes: Power Stop red-painted front calipers & rotors, Power Stop rear drums, …" at bounding box center [663, 221] width 344 height 134
click at [655, 404] on div at bounding box center [663, 455] width 348 height 103
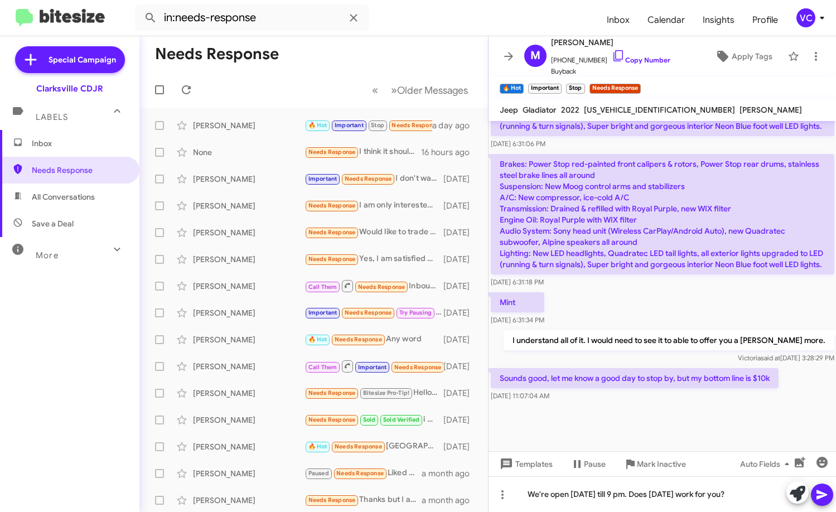
click at [816, 494] on button at bounding box center [822, 494] width 22 height 22
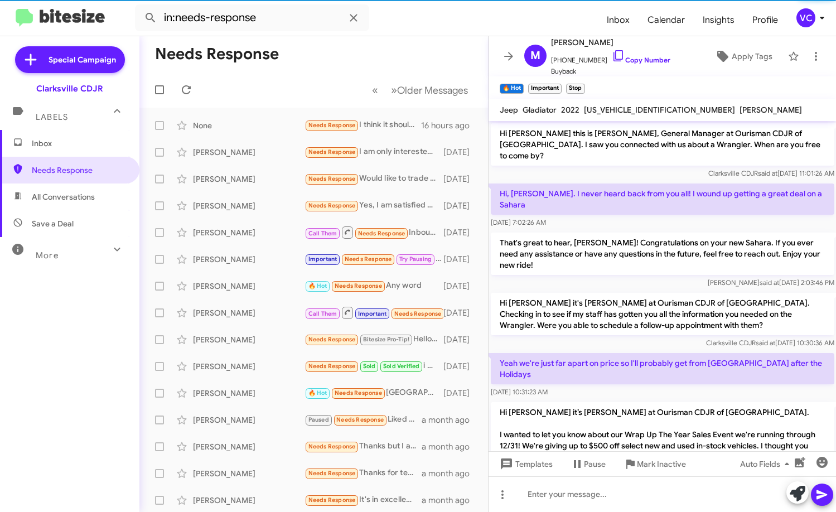
click at [290, 62] on mat-toolbar-row "Needs Response" at bounding box center [313, 54] width 349 height 36
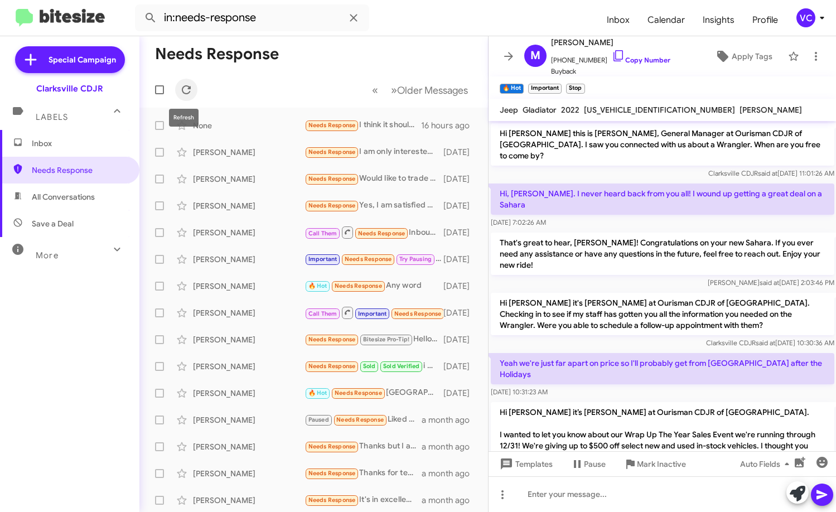
drag, startPoint x: 188, startPoint y: 90, endPoint x: 181, endPoint y: 112, distance: 23.6
click at [189, 90] on icon at bounding box center [186, 89] width 13 height 13
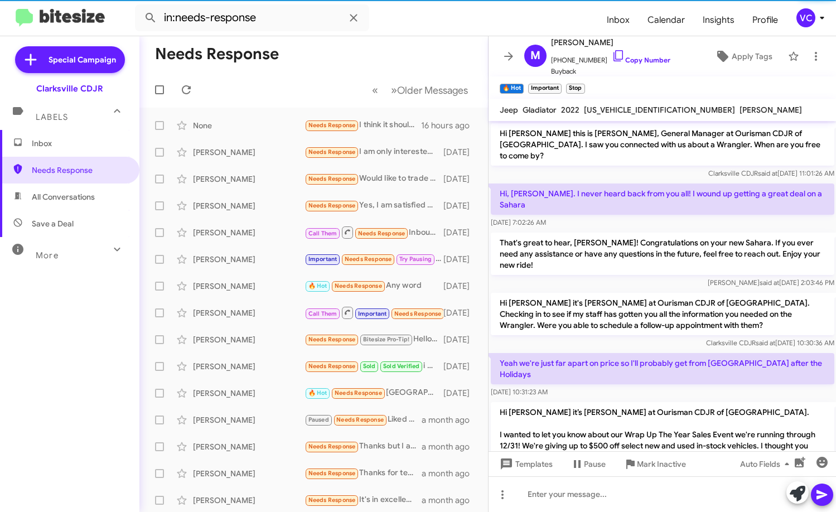
click at [94, 344] on div "Inbox Needs Response All Conversations Save a Deal More Important 🔥 Hot Appoint…" at bounding box center [69, 283] width 139 height 307
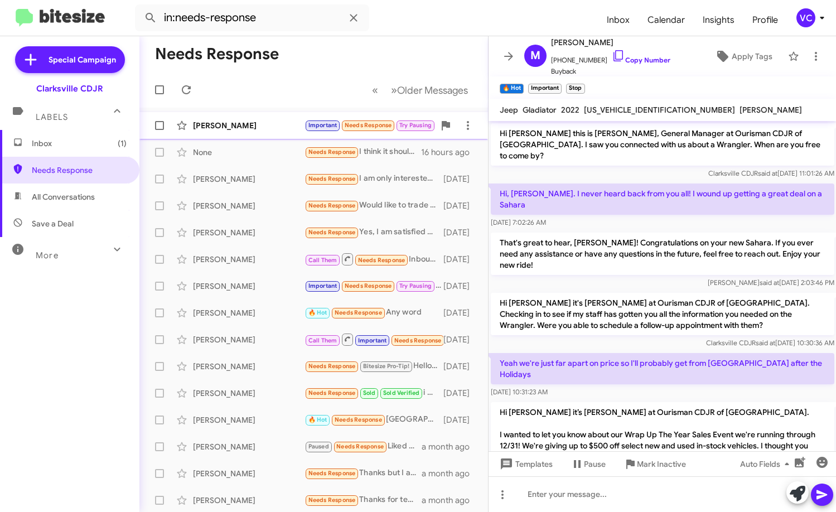
click at [282, 120] on div "[PERSON_NAME]" at bounding box center [249, 125] width 112 height 11
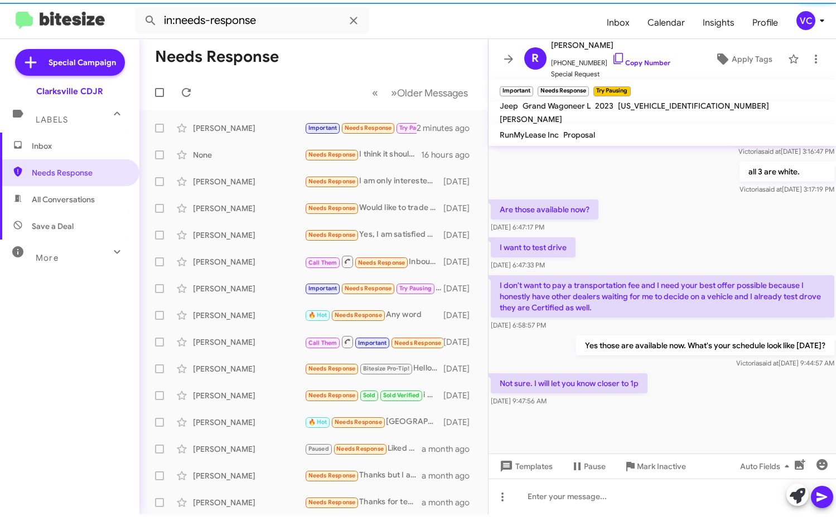
scroll to position [674, 0]
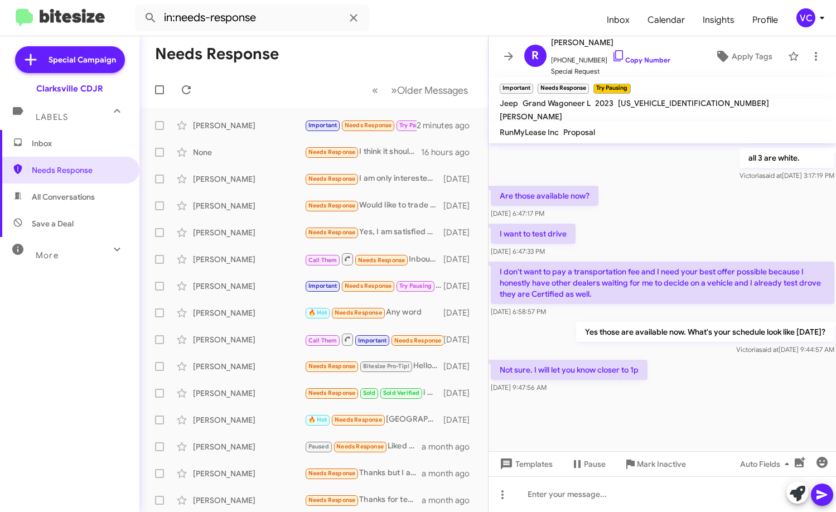
click at [734, 385] on div "Not sure. I will let you know closer to 1p [DATE] 9:47:56 AM" at bounding box center [663, 376] width 348 height 38
click at [743, 398] on div at bounding box center [663, 423] width 348 height 56
click at [744, 398] on div at bounding box center [663, 423] width 348 height 56
click at [760, 387] on div "Not sure. I will let you know closer to 1p [DATE] 9:47:56 AM" at bounding box center [663, 376] width 348 height 38
click at [763, 386] on div "Not sure. I will let you know closer to 1p [DATE] 9:47:56 AM" at bounding box center [663, 376] width 348 height 38
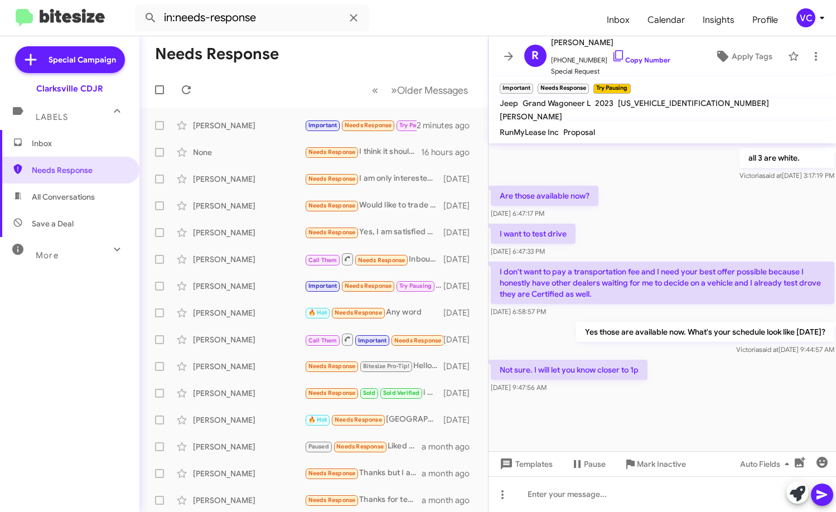
click at [795, 386] on div "Not sure. I will let you know closer to 1p [DATE] 9:47:56 AM" at bounding box center [663, 376] width 348 height 38
drag, startPoint x: 642, startPoint y: 408, endPoint x: 712, endPoint y: 335, distance: 100.6
click at [646, 408] on div at bounding box center [663, 423] width 348 height 56
click at [708, 225] on div "I want to test drive [DATE] 6:47:33 PM" at bounding box center [663, 240] width 348 height 38
click at [723, 398] on div at bounding box center [663, 423] width 348 height 56
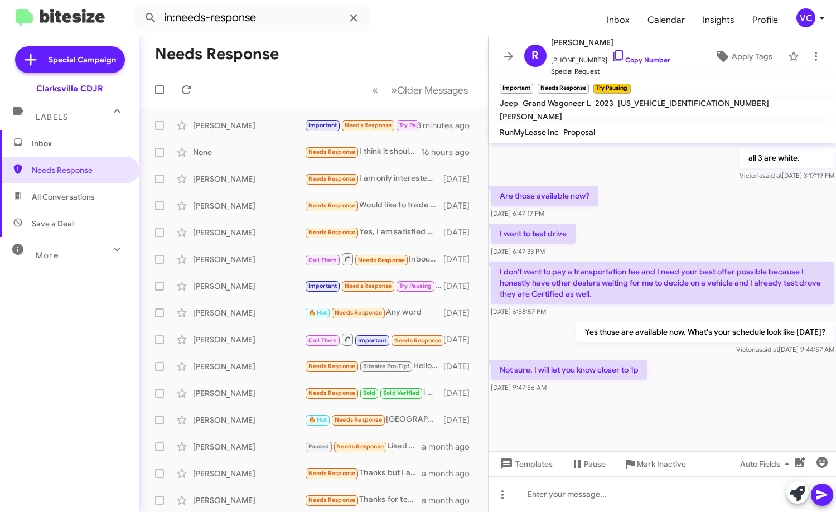
click at [700, 408] on div at bounding box center [663, 423] width 348 height 56
drag, startPoint x: 709, startPoint y: 405, endPoint x: 578, endPoint y: 410, distance: 131.1
click at [709, 405] on div at bounding box center [663, 423] width 348 height 56
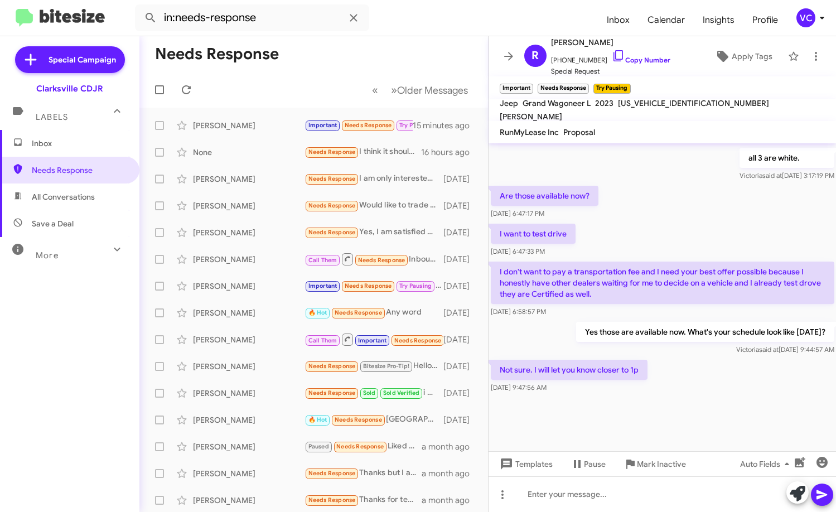
click at [608, 228] on div "I want to test drive [DATE] 6:47:33 PM" at bounding box center [663, 240] width 348 height 38
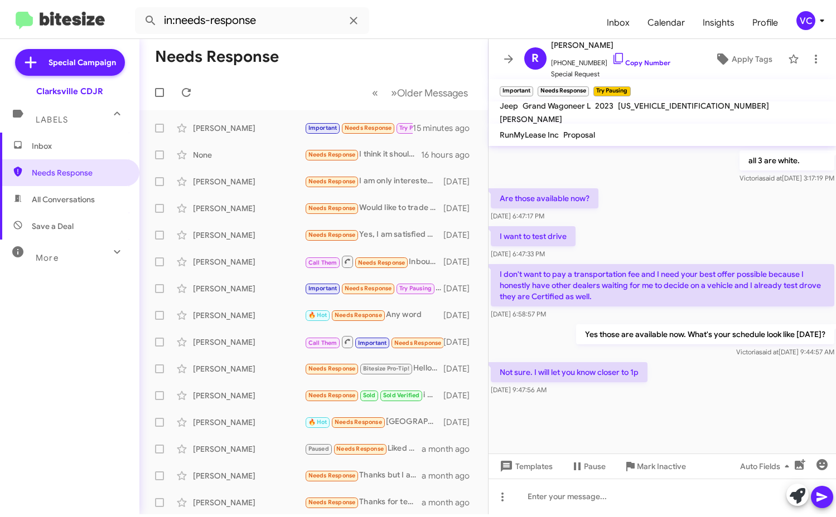
scroll to position [668, 0]
